Goal: Task Accomplishment & Management: Use online tool/utility

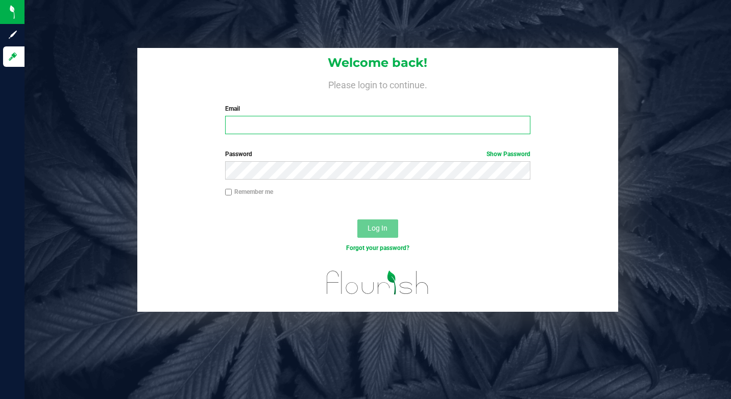
type input "[EMAIL_ADDRESS][DOMAIN_NAME]"
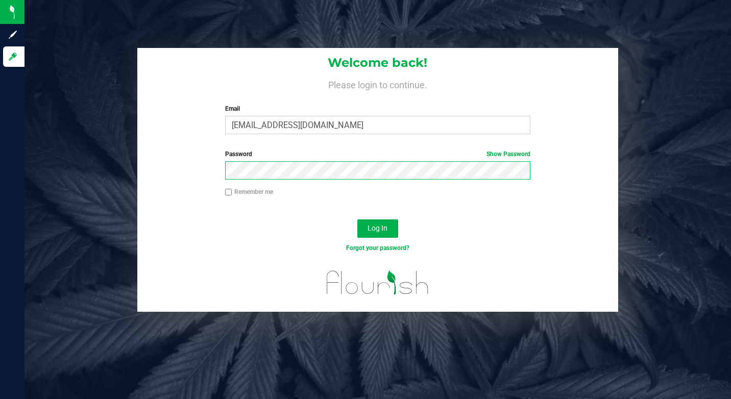
click at [357, 220] on button "Log In" at bounding box center [377, 229] width 41 height 18
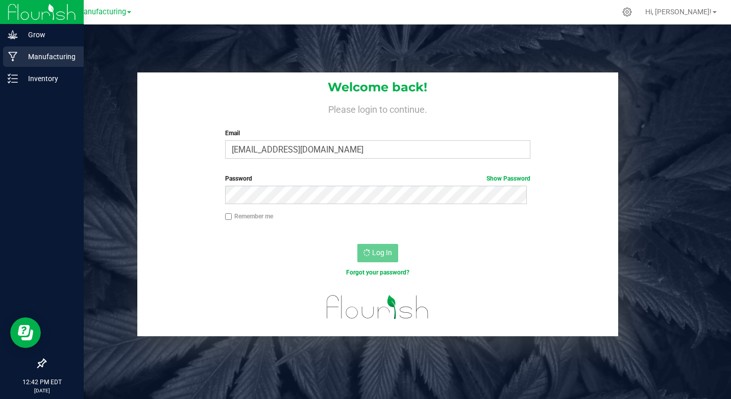
click at [53, 54] on p "Manufacturing" at bounding box center [48, 57] width 61 height 12
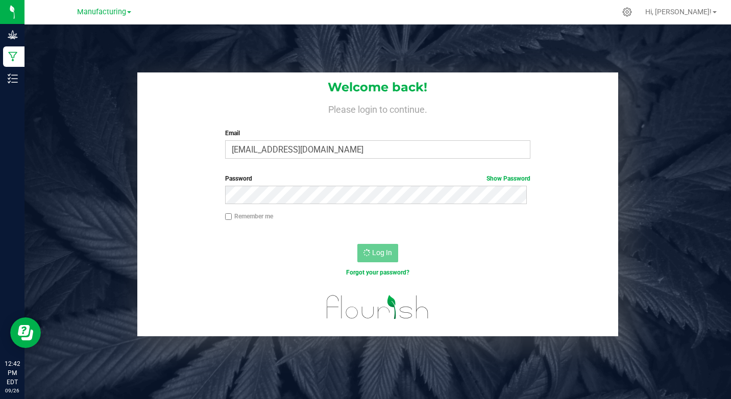
click at [170, 103] on h4 "Please login to continue." at bounding box center [377, 108] width 481 height 12
click at [479, 109] on h4 "Please login to continue." at bounding box center [377, 108] width 481 height 12
click at [249, 106] on h4 "Please login to continue." at bounding box center [377, 108] width 481 height 12
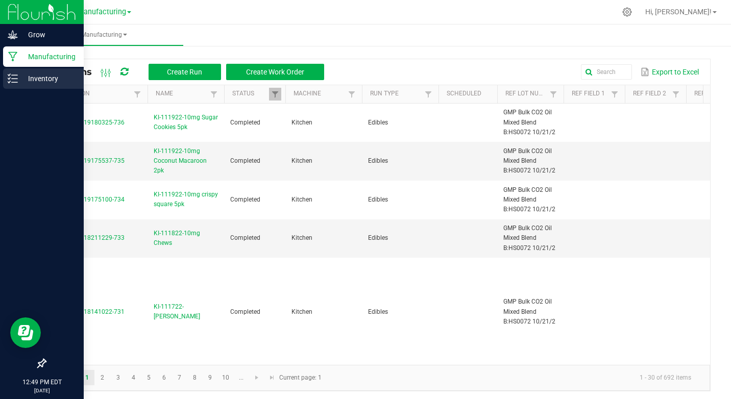
click at [52, 76] on p "Inventory" at bounding box center [48, 78] width 61 height 12
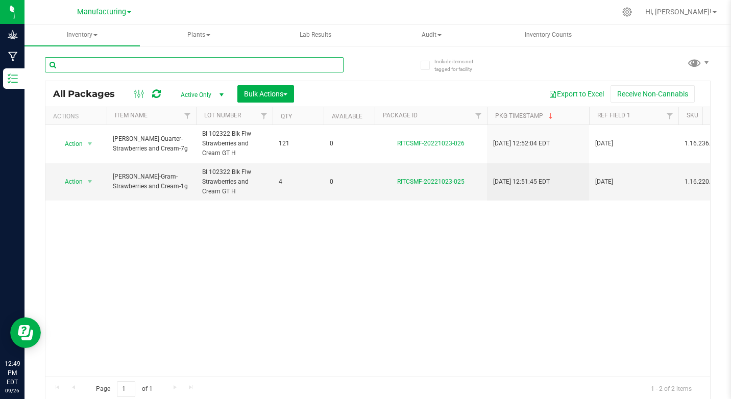
click at [108, 66] on input "text" at bounding box center [194, 64] width 299 height 15
type input "chew"
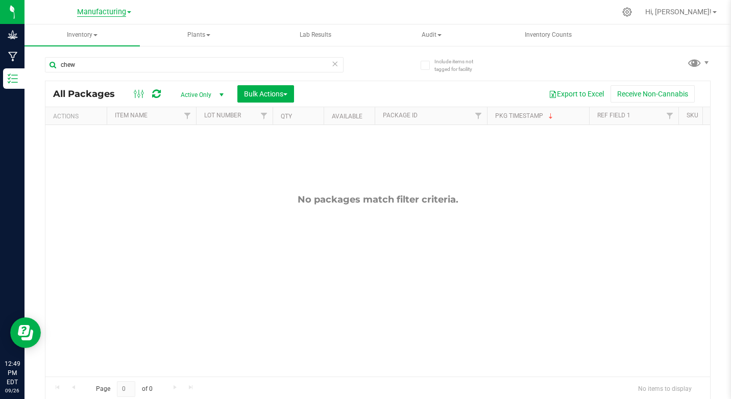
click at [114, 10] on span "Manufacturing" at bounding box center [101, 12] width 49 height 9
click at [64, 63] on link "Retail" at bounding box center [104, 63] width 149 height 14
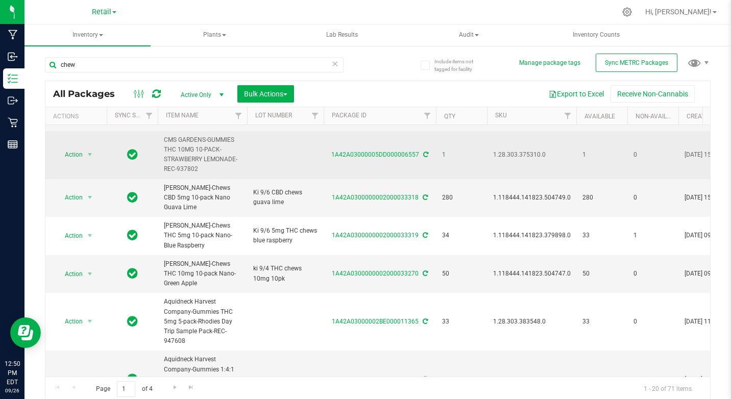
scroll to position [3, 0]
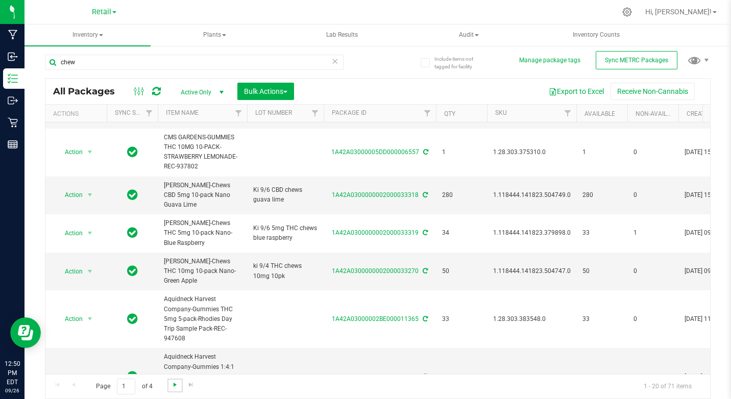
click at [173, 382] on span "Go to the next page" at bounding box center [175, 385] width 8 height 8
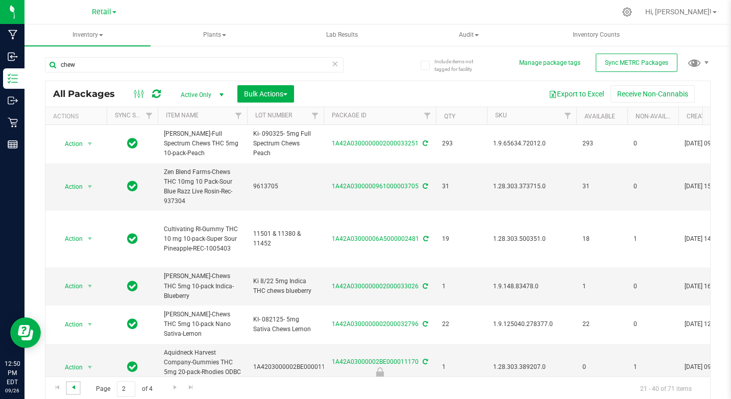
click at [70, 385] on span "Go to the previous page" at bounding box center [73, 387] width 8 height 8
